Goal: Navigation & Orientation: Find specific page/section

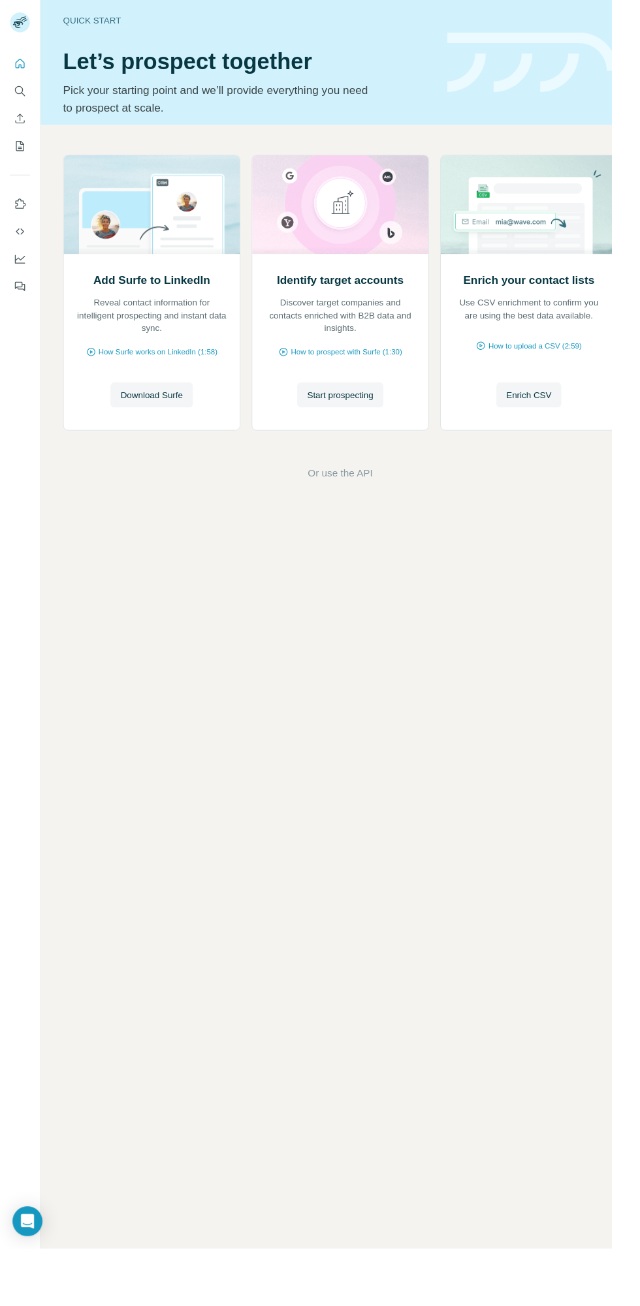
click at [21, 124] on icon "Enrich CSV" at bounding box center [21, 124] width 10 height 10
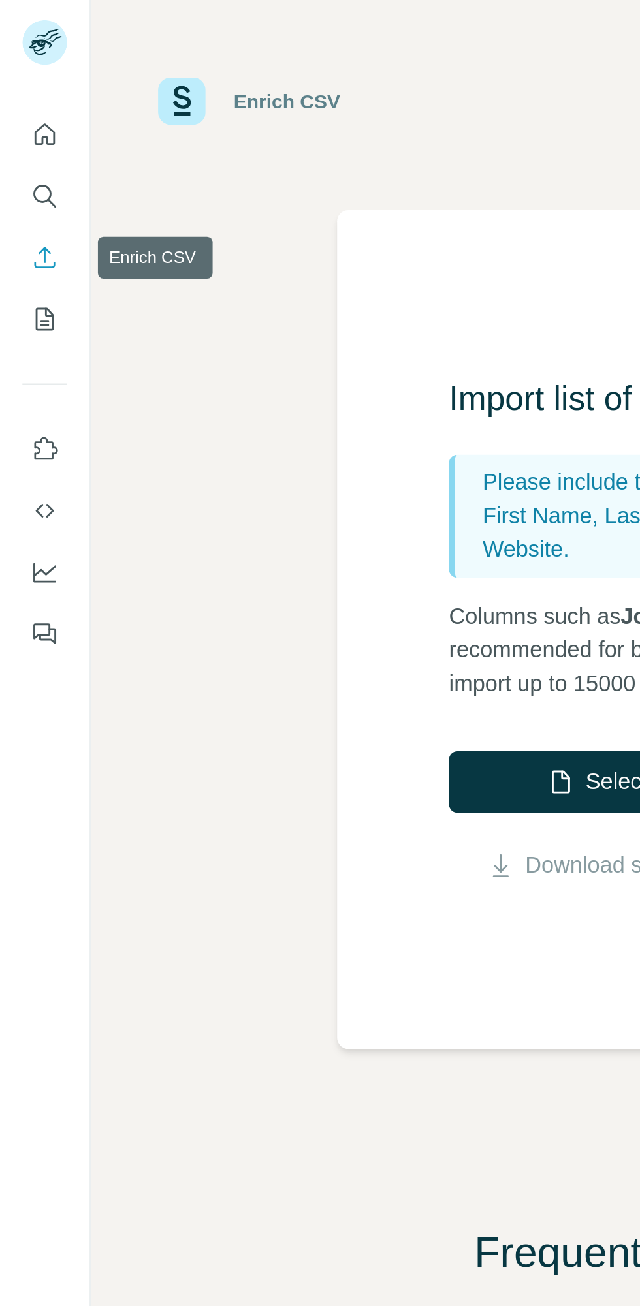
click at [18, 94] on icon "Search" at bounding box center [20, 95] width 13 height 13
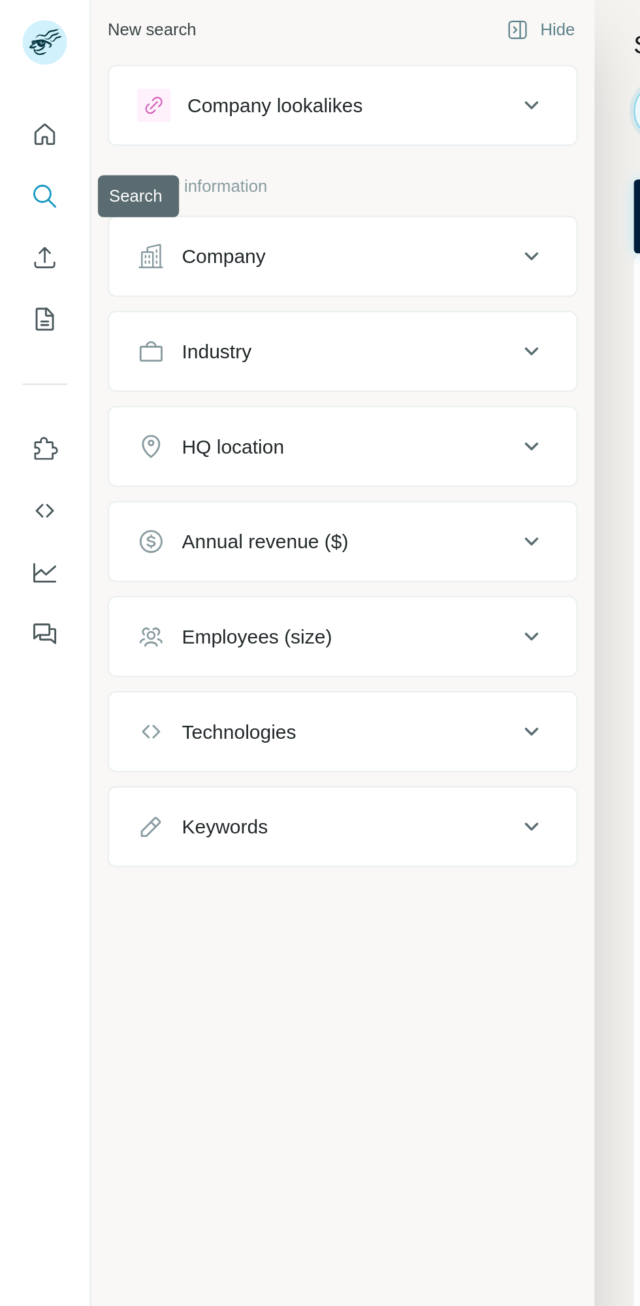
click at [16, 300] on icon "Feedback" at bounding box center [20, 298] width 8 height 7
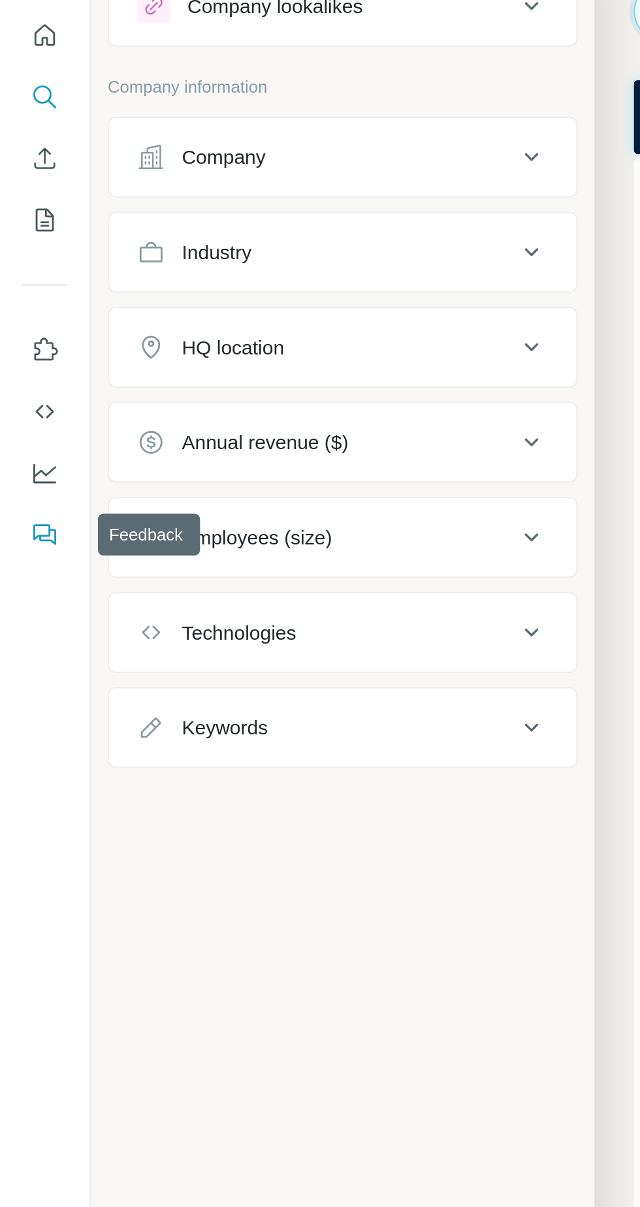
click at [18, 153] on icon "My lists" at bounding box center [20, 152] width 13 height 13
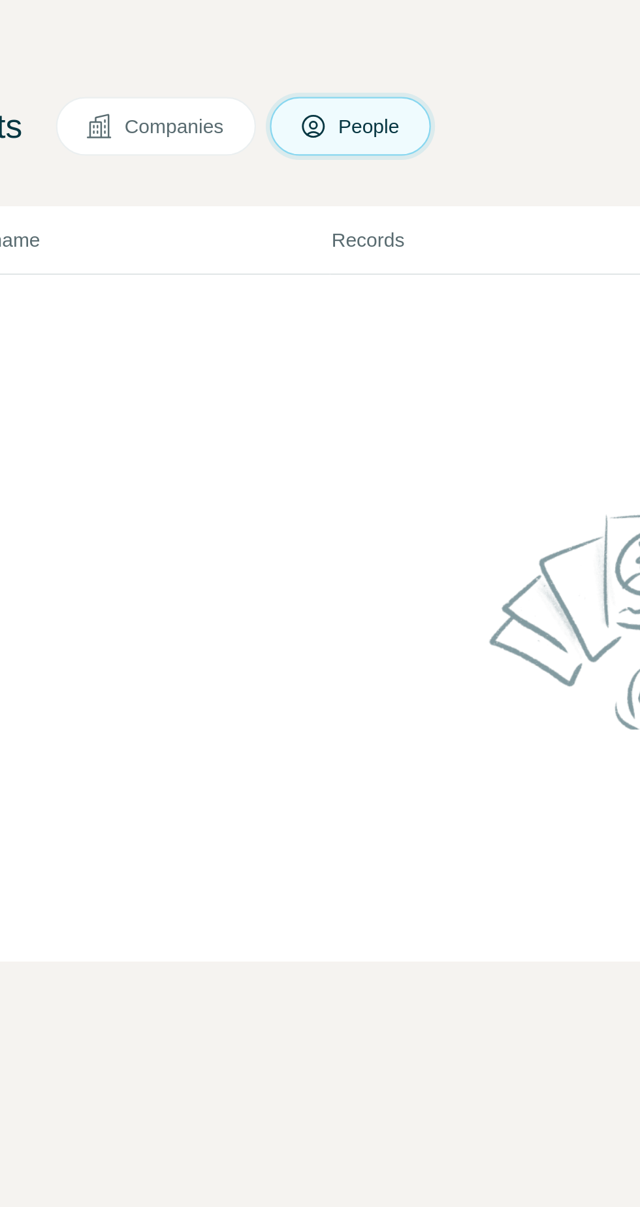
click at [287, 102] on button "People" at bounding box center [279, 108] width 76 height 27
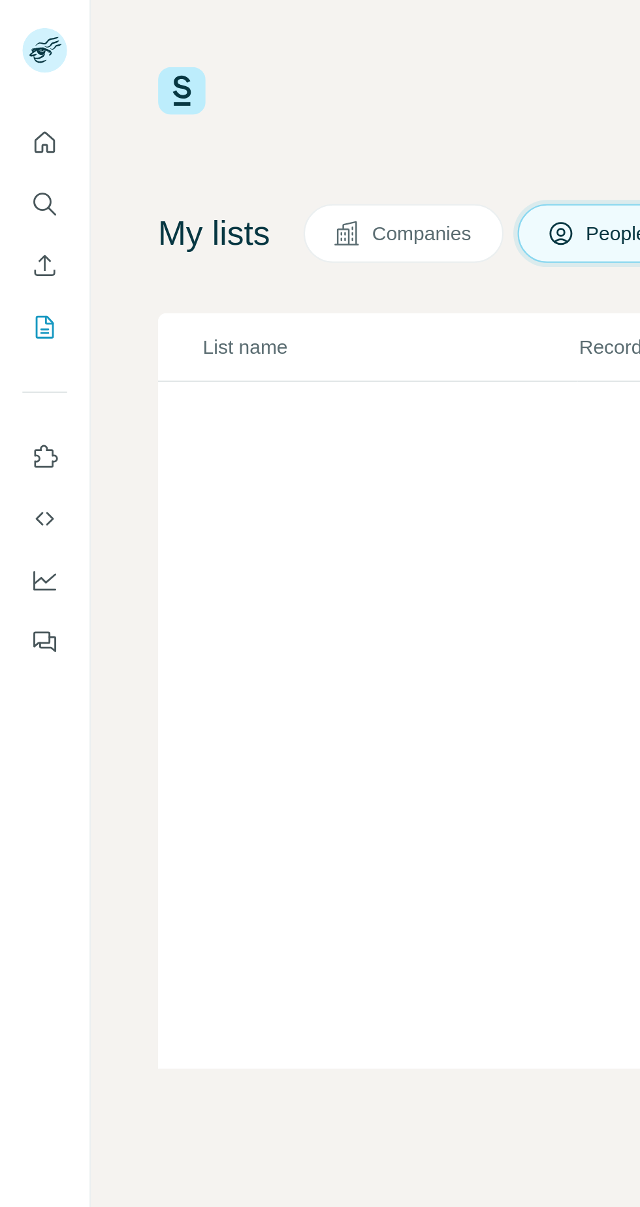
click at [17, 66] on icon "Quick start" at bounding box center [21, 66] width 10 height 10
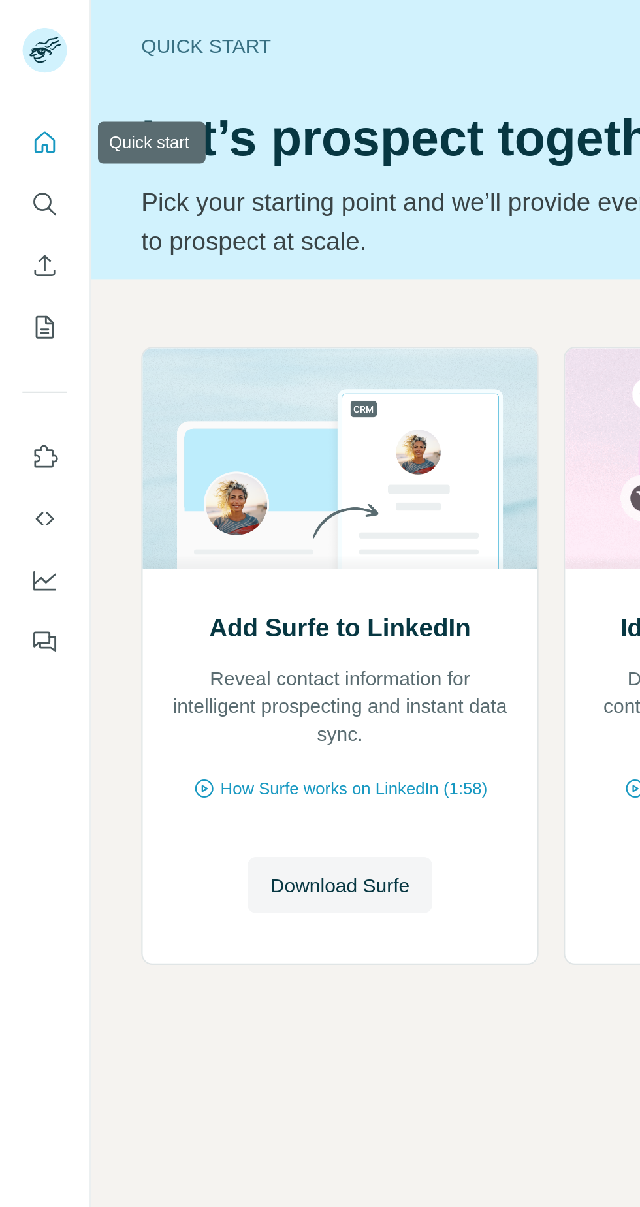
click at [21, 19] on rect at bounding box center [20, 23] width 21 height 21
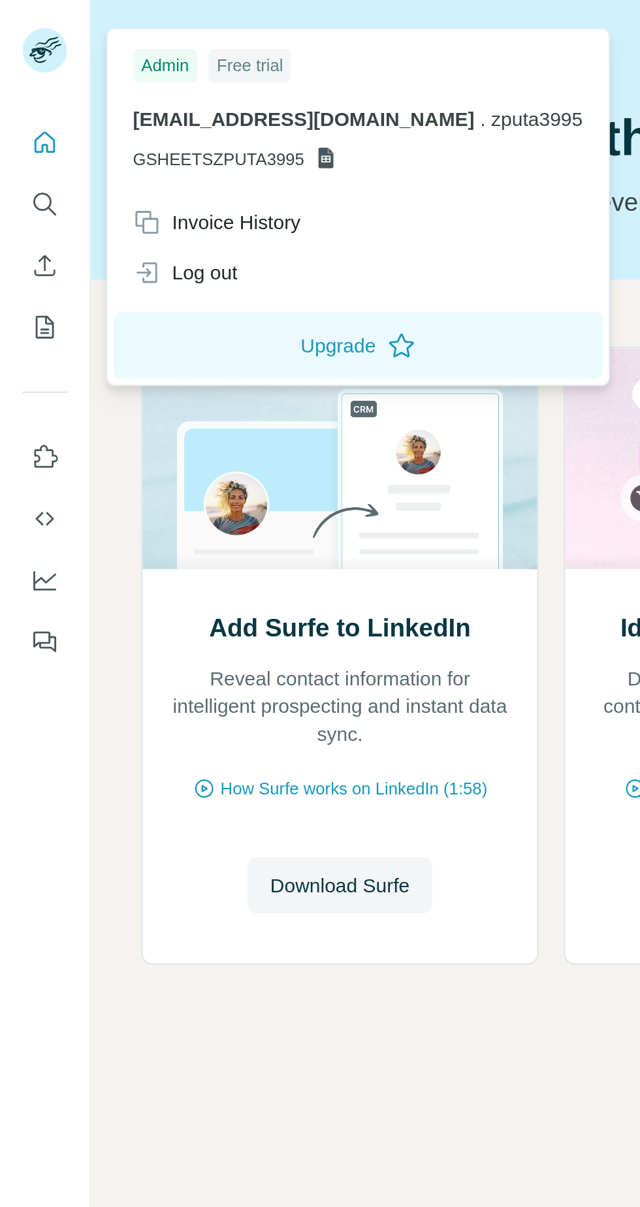
click at [20, 89] on icon "Search" at bounding box center [20, 95] width 13 height 13
